Goal: Information Seeking & Learning: Learn about a topic

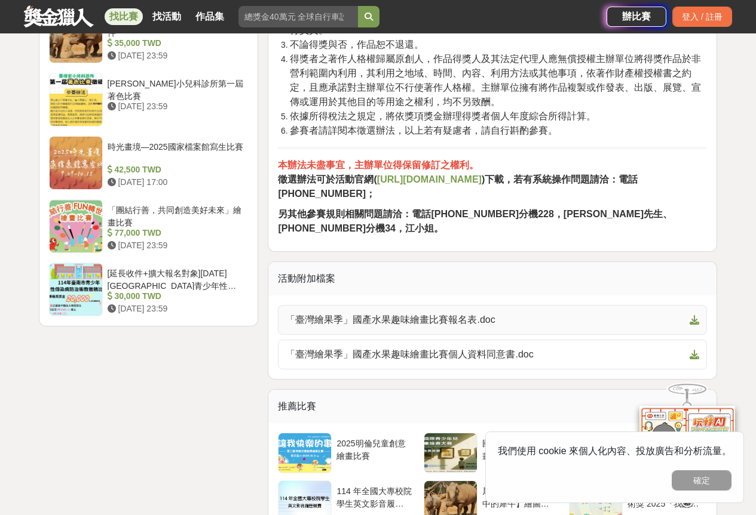
scroll to position [1971, 0]
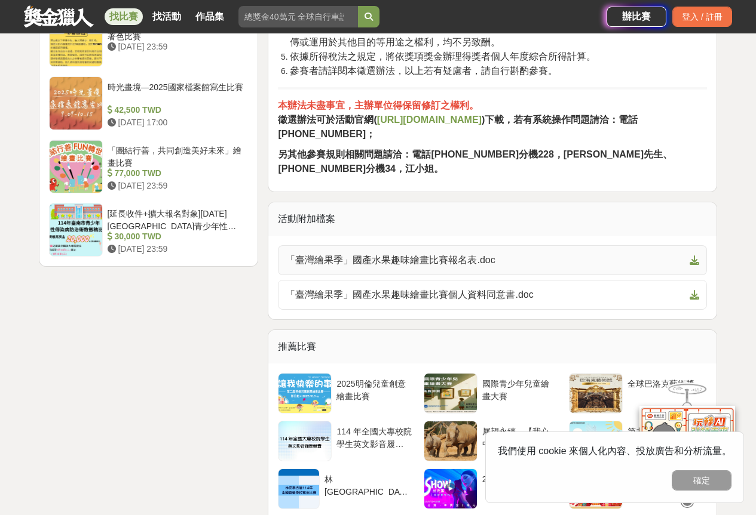
click at [693, 265] on icon at bounding box center [694, 261] width 10 height 10
click at [692, 300] on icon at bounding box center [694, 295] width 10 height 10
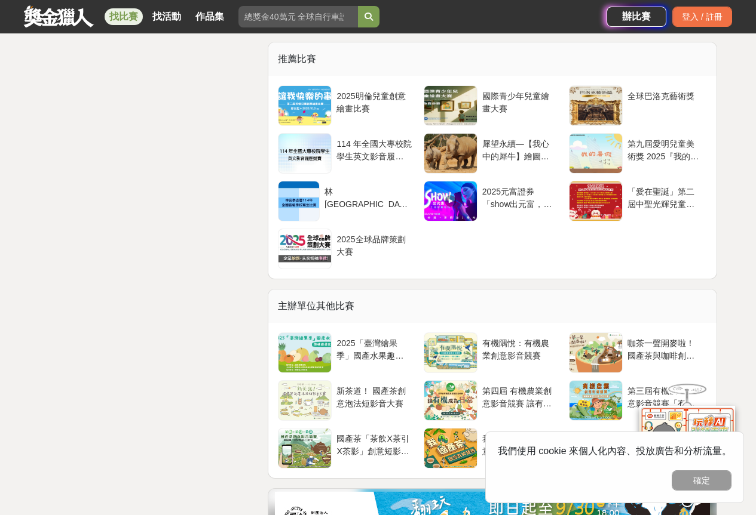
scroll to position [2289, 0]
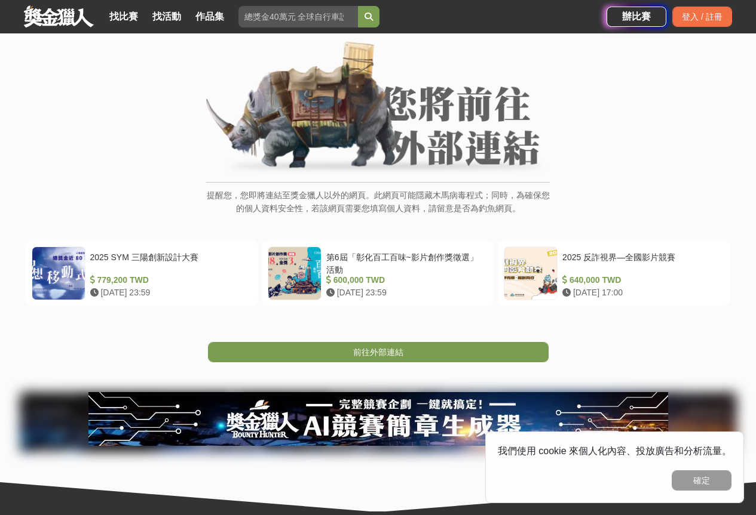
scroll to position [50, 0]
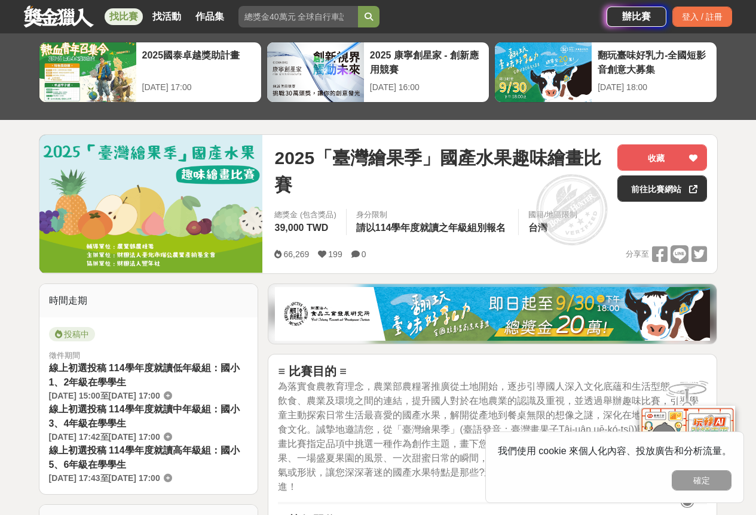
scroll to position [51, 0]
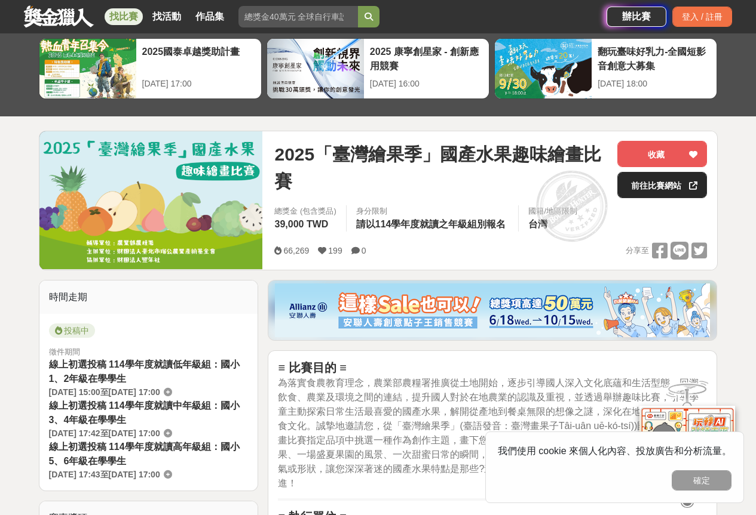
click at [673, 185] on link "前往比賽網站" at bounding box center [662, 185] width 90 height 26
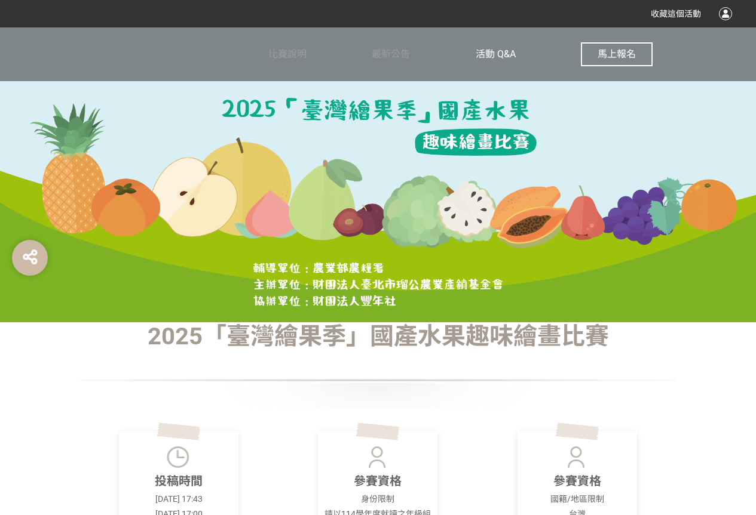
click at [481, 51] on span "活動 Q&A" at bounding box center [495, 53] width 40 height 11
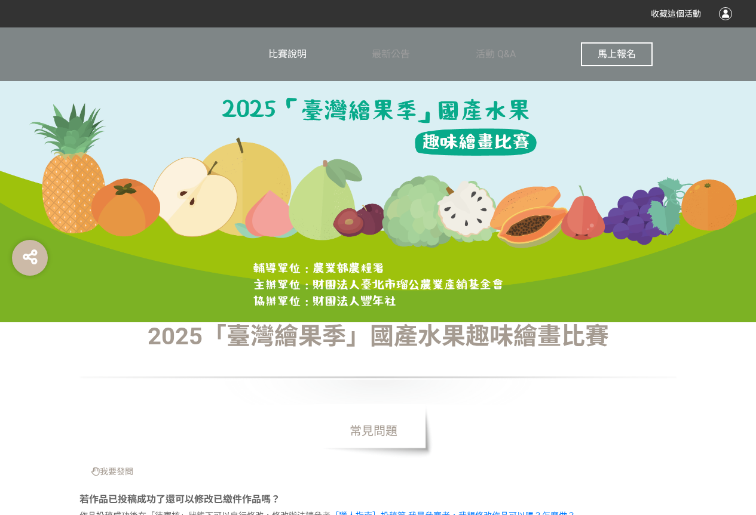
click at [288, 54] on span "比賽說明" at bounding box center [287, 53] width 38 height 11
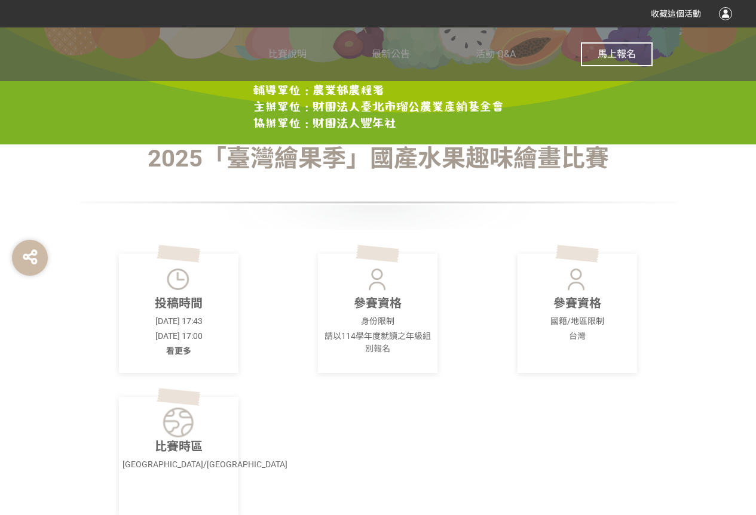
scroll to position [199, 0]
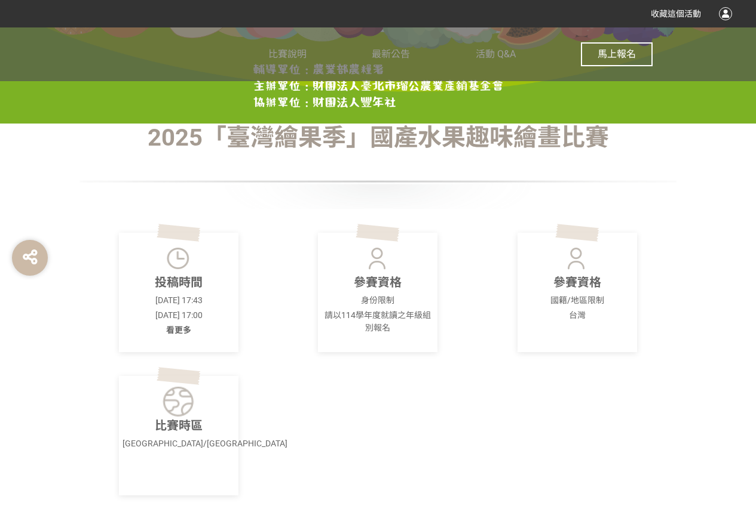
click at [183, 331] on span "看更多" at bounding box center [178, 330] width 25 height 10
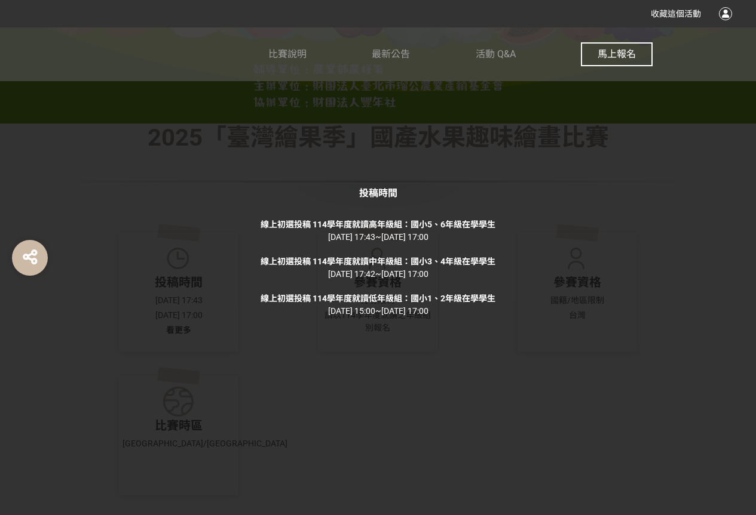
click at [739, 156] on div "投稿時間 線上初選投稿 114學年度就讀高年級組：國小5、6年級在學學生 2025-06-26 17:43 ~ 2025-09-12 17:00 線上初選投稿…" at bounding box center [378, 257] width 756 height 515
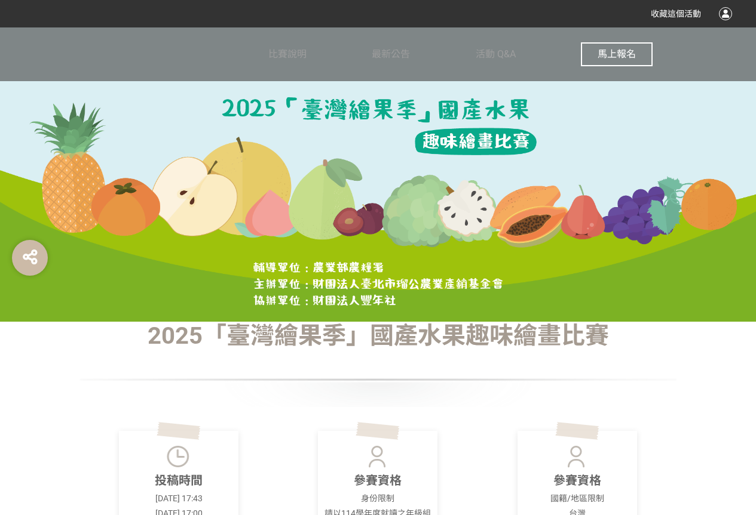
scroll to position [0, 0]
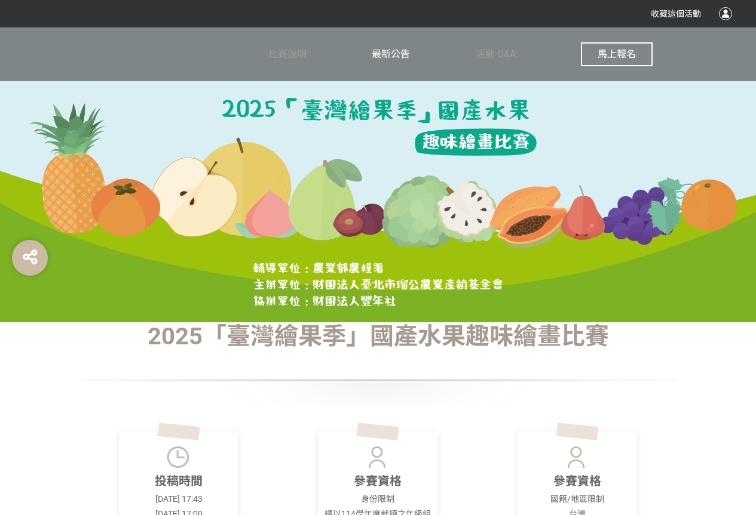
click at [395, 57] on span "最新公告" at bounding box center [390, 53] width 38 height 11
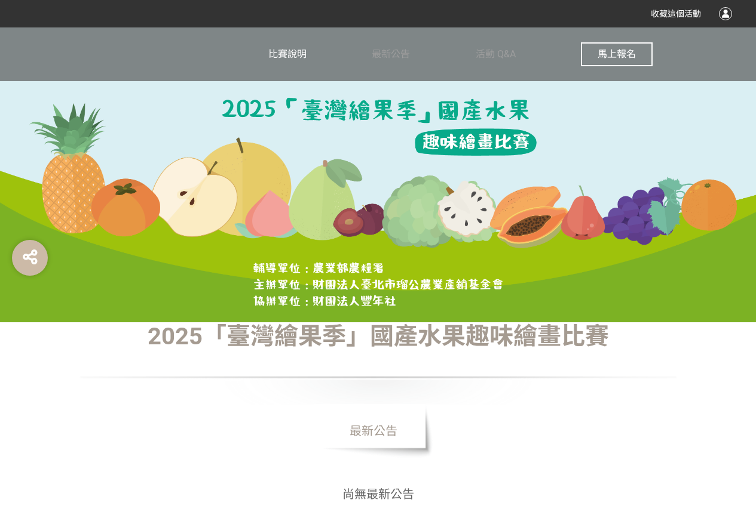
click at [300, 51] on span "比賽說明" at bounding box center [287, 53] width 38 height 11
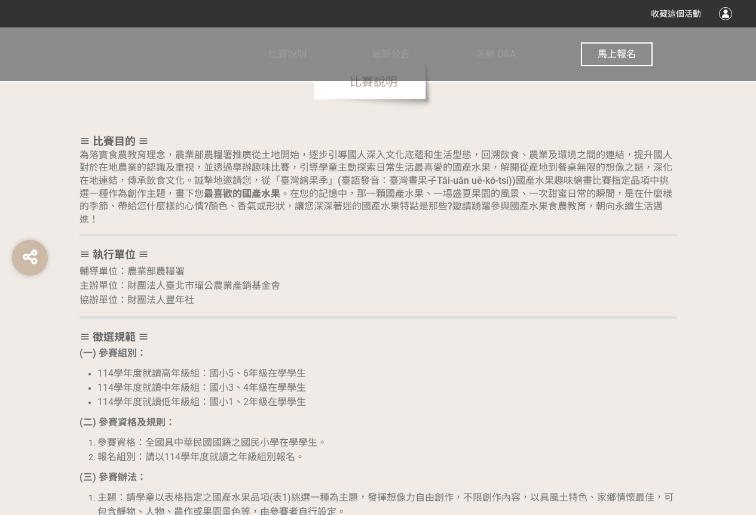
scroll to position [710, 0]
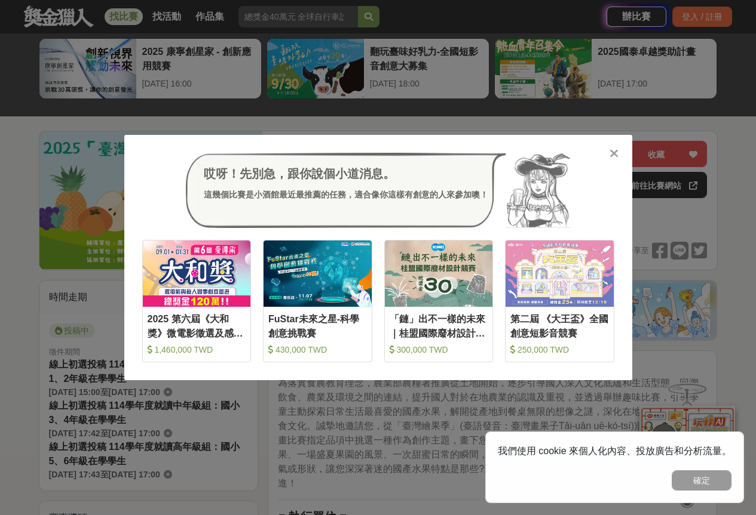
click at [612, 155] on icon at bounding box center [613, 154] width 9 height 12
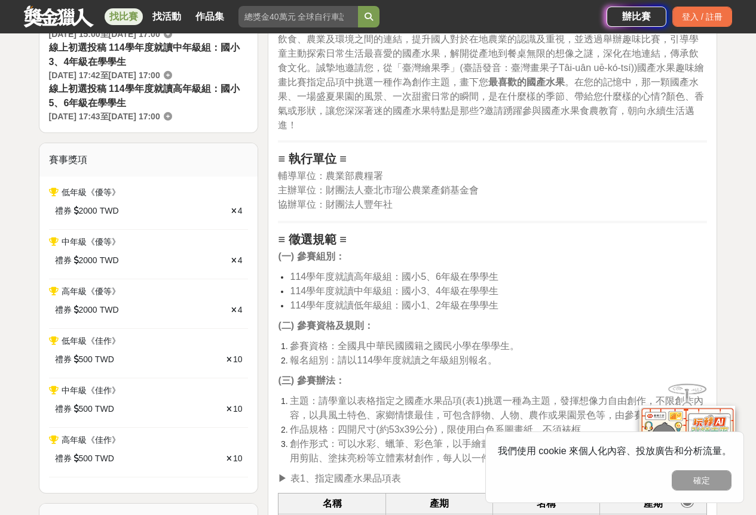
scroll to position [469, 0]
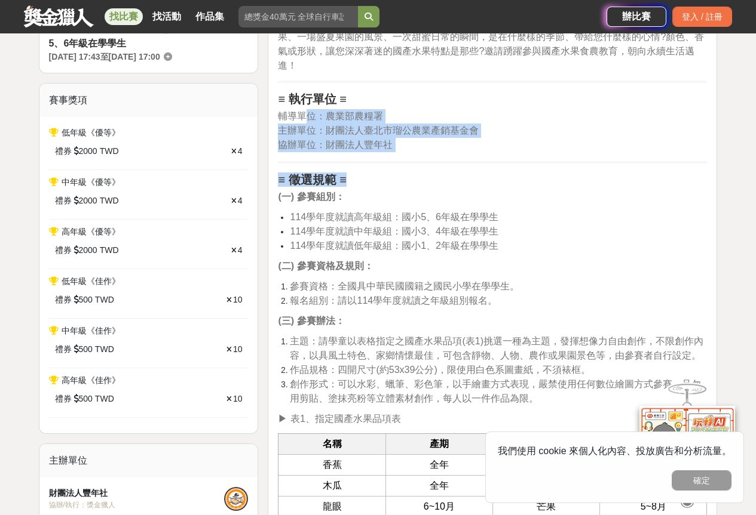
drag, startPoint x: 306, startPoint y: 119, endPoint x: 404, endPoint y: 180, distance: 116.2
click at [403, 146] on p "輔導單位：農業部農糧署 主辦單位：財團法人臺北市瑠公農業產銷基金會 協辦單位：財團法人豐年社" at bounding box center [492, 130] width 429 height 43
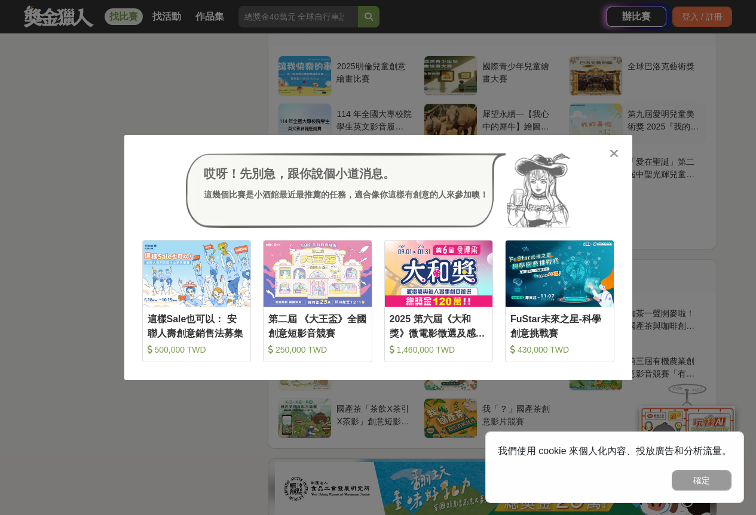
click at [615, 153] on icon at bounding box center [613, 154] width 9 height 12
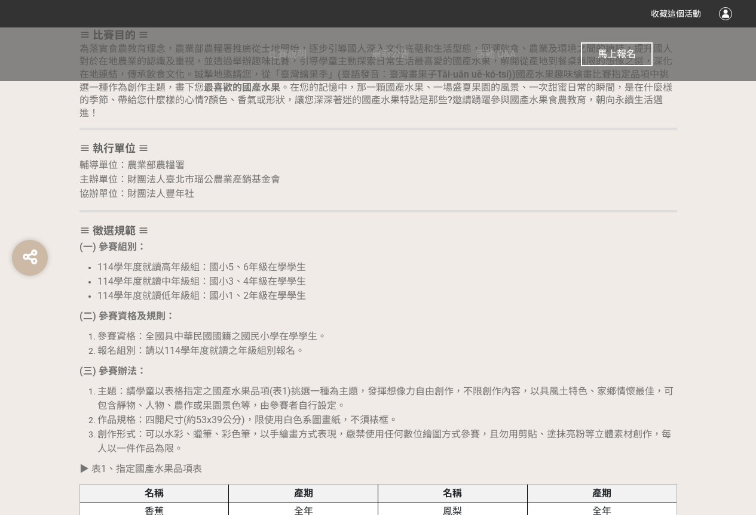
scroll to position [717, 0]
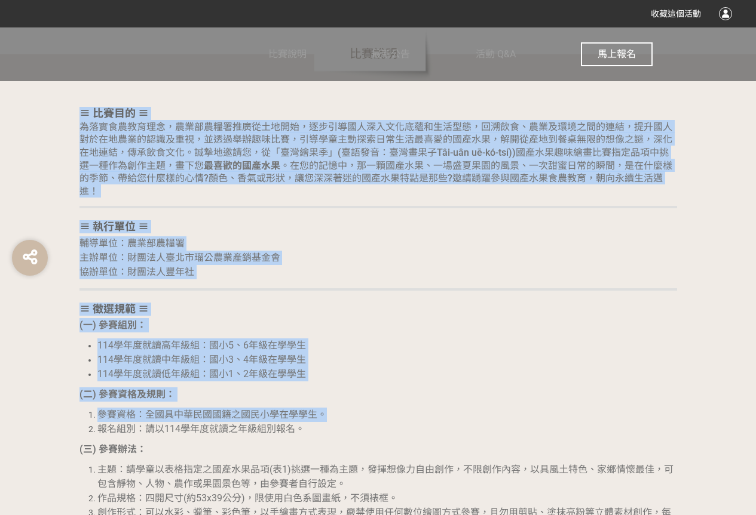
drag, startPoint x: 80, startPoint y: 110, endPoint x: 457, endPoint y: 403, distance: 477.2
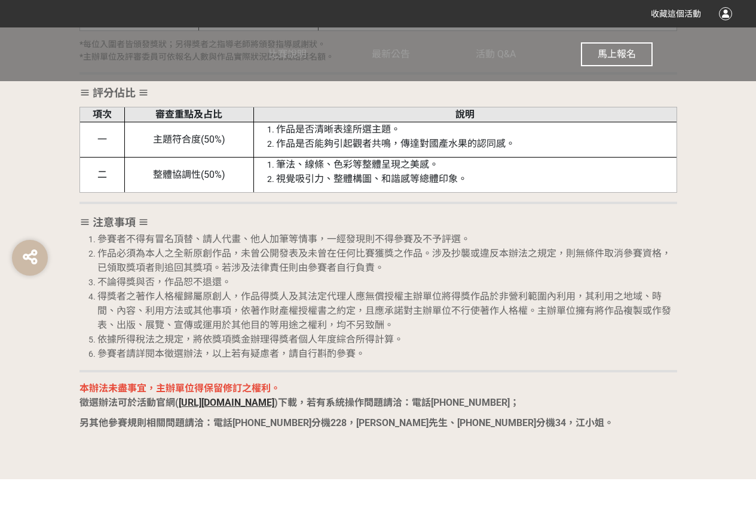
scroll to position [1911, 0]
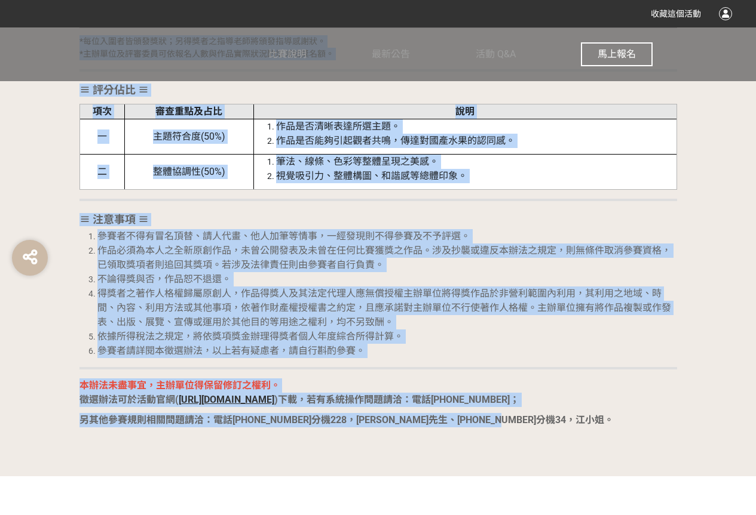
click at [539, 420] on p "另其他參賽規則相關問題請洽：電話[PHONE_NUMBER]分機228，[PERSON_NAME]先生、[PHONE_NUMBER]分機34，江小姐。" at bounding box center [377, 420] width 597 height 14
copy div "≡ lore ≡ ipsumdolo，sitametconsec，adipiscingelitsed，doei、temporinci，utlaboreetdo…"
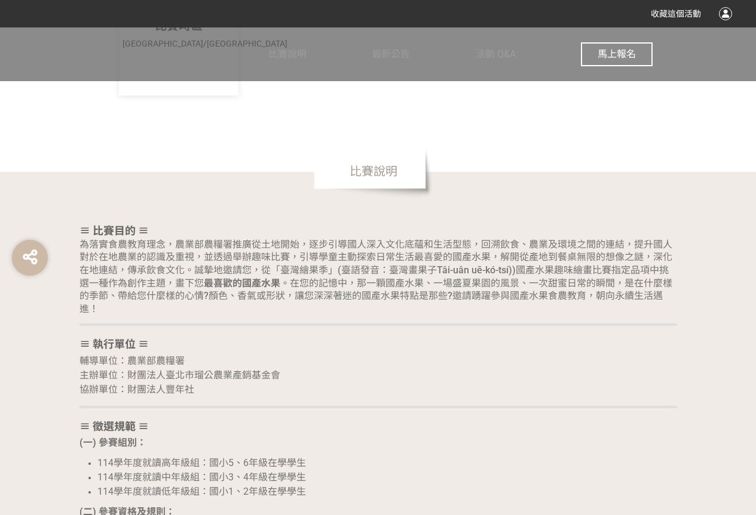
scroll to position [597, 0]
